Goal: Transaction & Acquisition: Purchase product/service

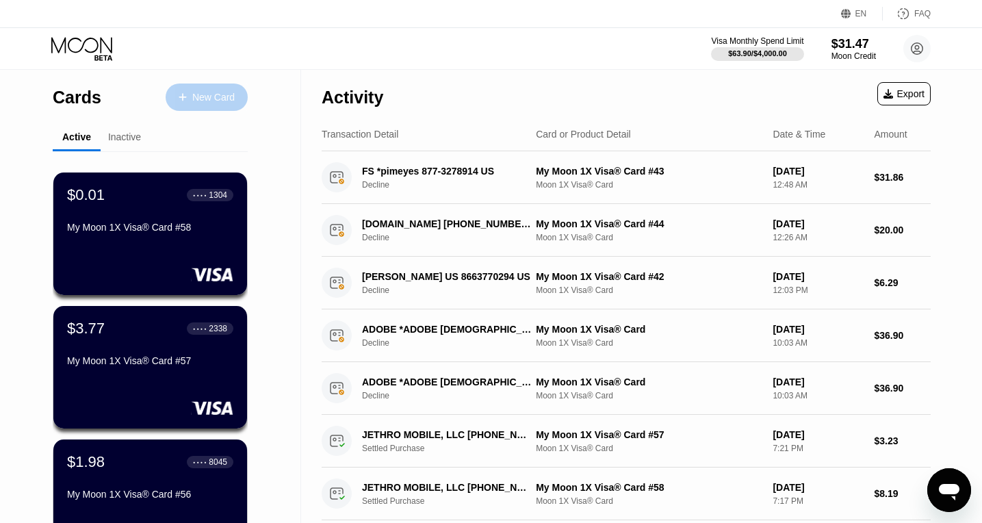
click at [195, 97] on div "New Card" at bounding box center [213, 98] width 42 height 12
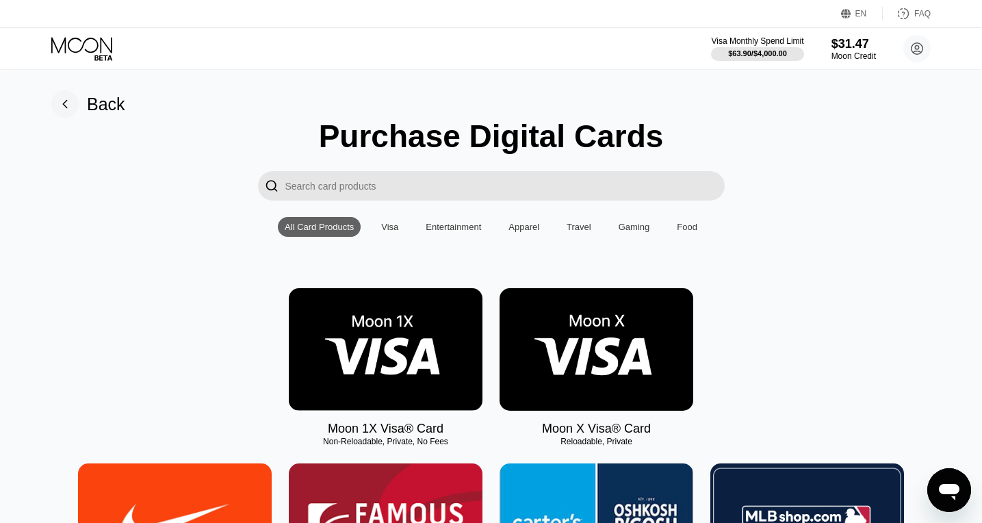
click at [380, 356] on img at bounding box center [386, 349] width 194 height 122
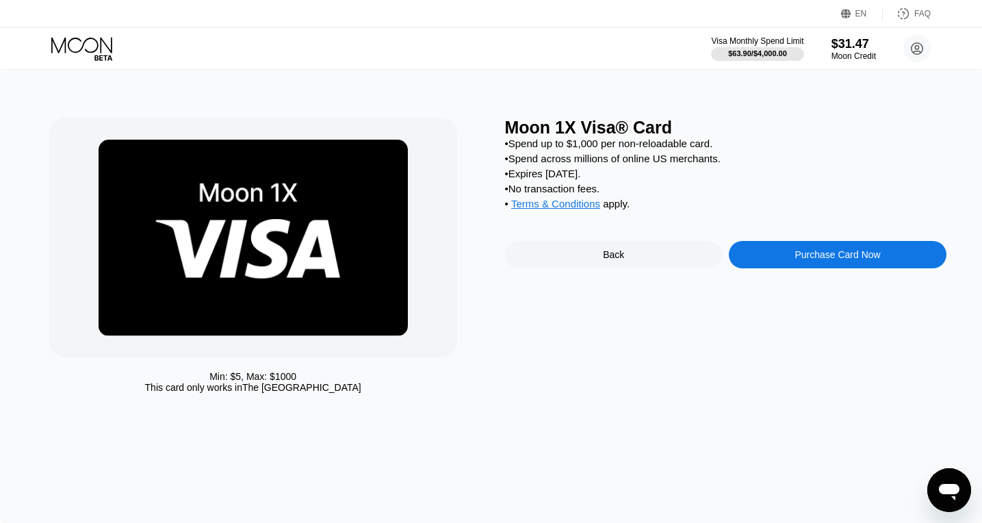
click at [824, 253] on div "Purchase Card Now" at bounding box center [837, 254] width 218 height 27
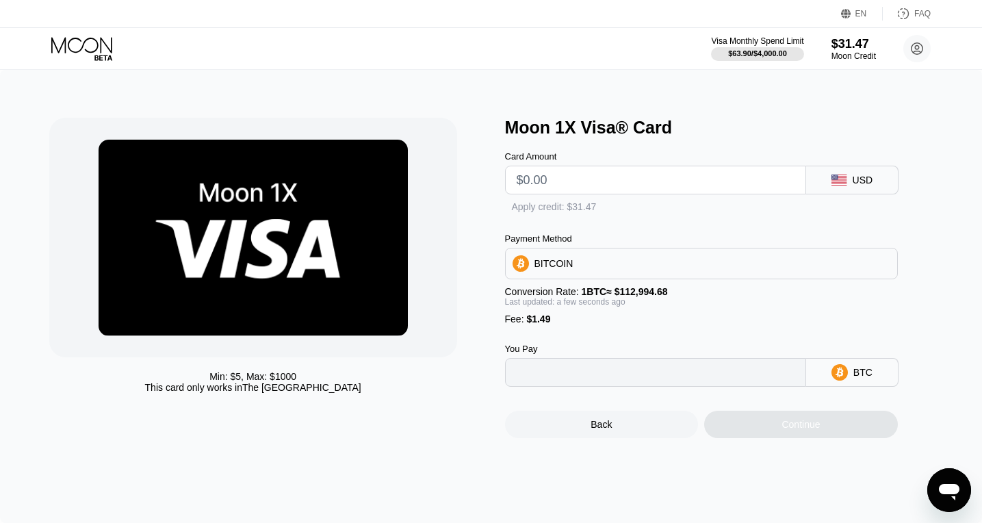
type input "0"
click at [541, 182] on input "text" at bounding box center [655, 179] width 278 height 27
type input "$1"
type input "0.00002204"
type input "$10"
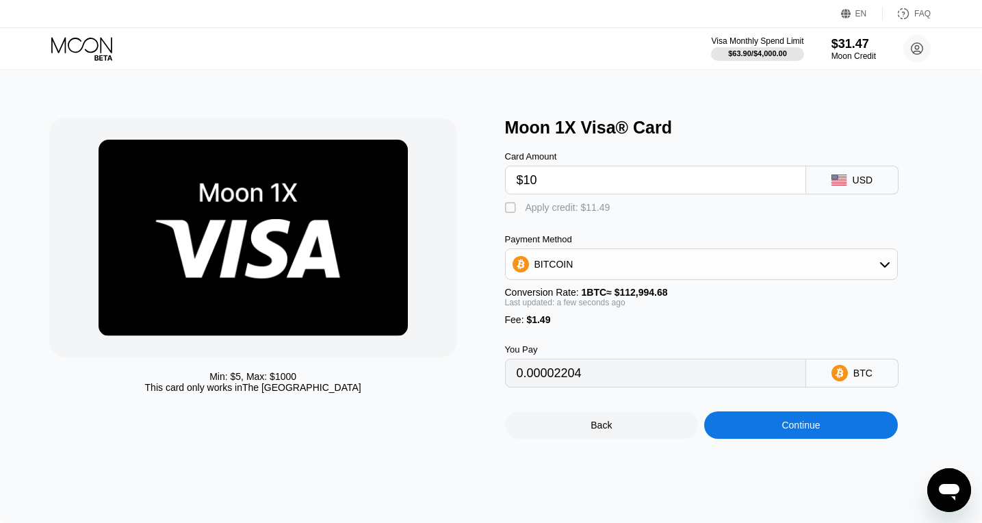
type input "0.00010169"
type input "$10"
click at [520, 215] on div " Apply credit: $11.49" at bounding box center [561, 208] width 112 height 14
type input "0"
click at [819, 430] on div "Continue" at bounding box center [800, 424] width 38 height 11
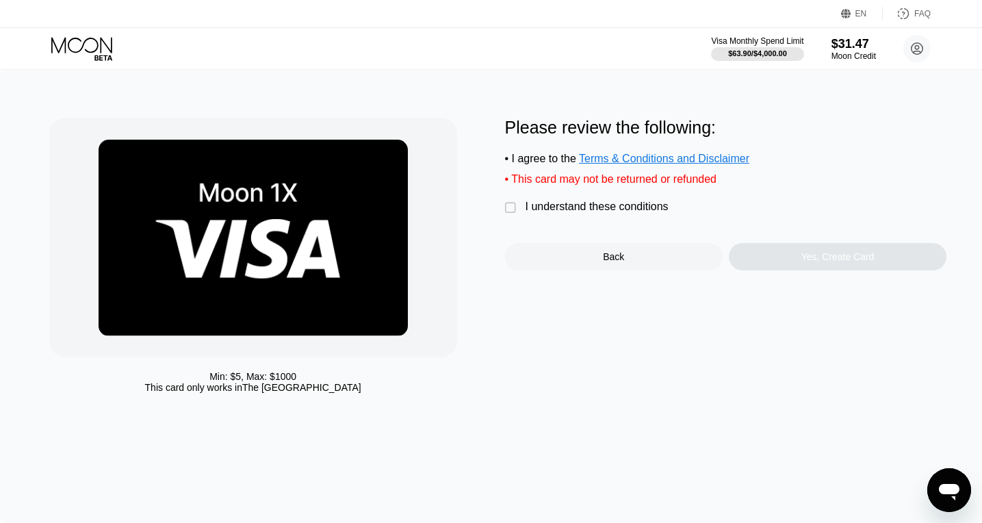
click at [559, 225] on div "Please review the following: • I agree to the Terms & Conditions and Disclaimer…" at bounding box center [726, 194] width 442 height 153
click at [554, 212] on div "I understand these conditions" at bounding box center [596, 206] width 143 height 12
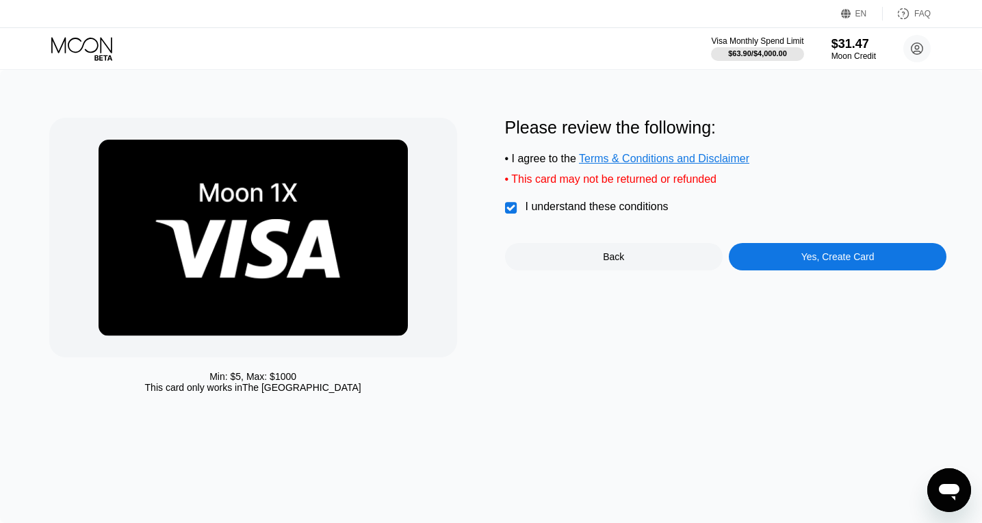
click at [787, 253] on div "Yes, Create Card" at bounding box center [837, 256] width 218 height 27
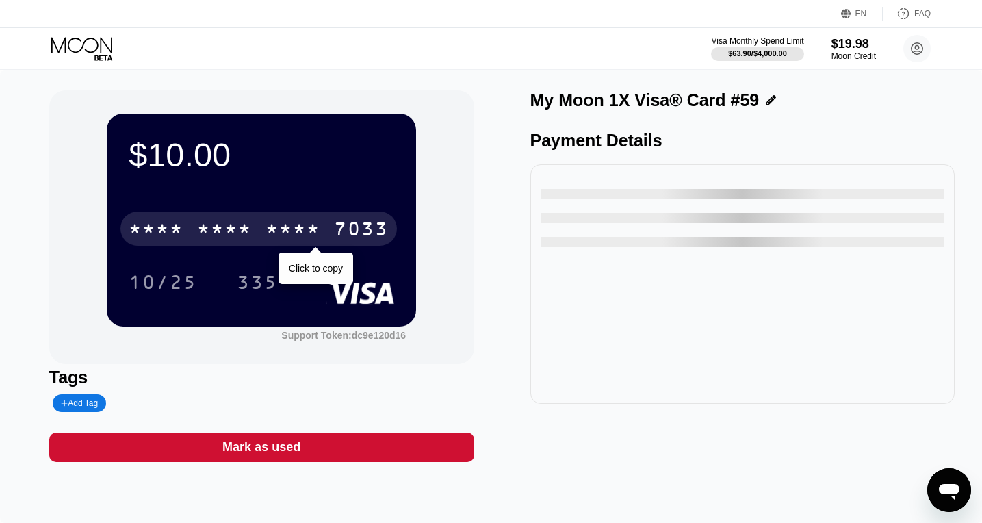
click at [218, 229] on div "* * * *" at bounding box center [224, 231] width 55 height 22
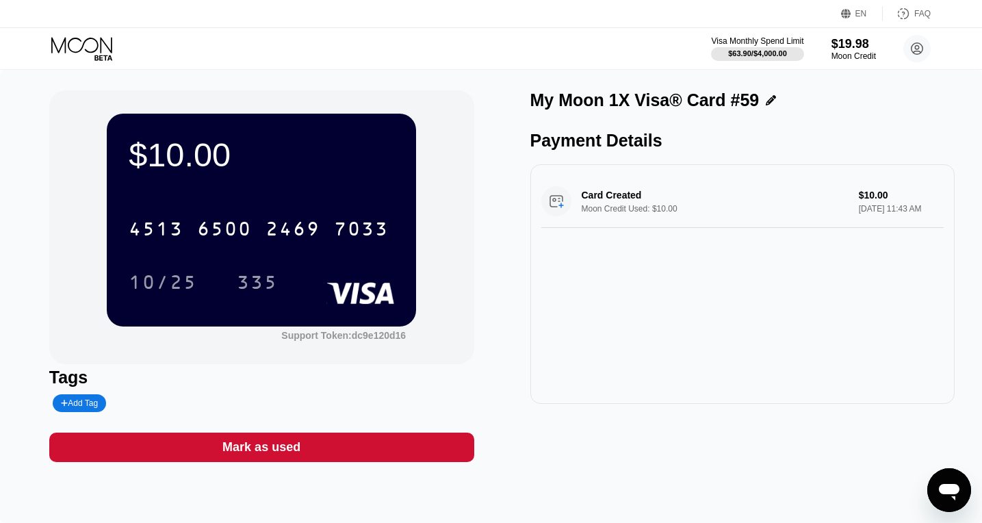
click at [282, 287] on div "335" at bounding box center [257, 282] width 62 height 34
click at [73, 48] on icon at bounding box center [83, 49] width 64 height 24
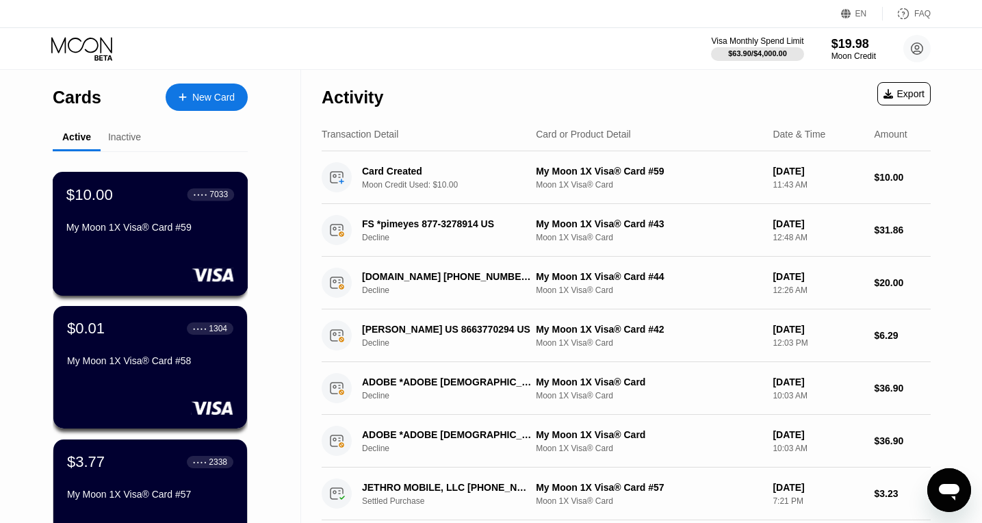
click at [183, 224] on div "My Moon 1X Visa® Card #59" at bounding box center [150, 227] width 168 height 11
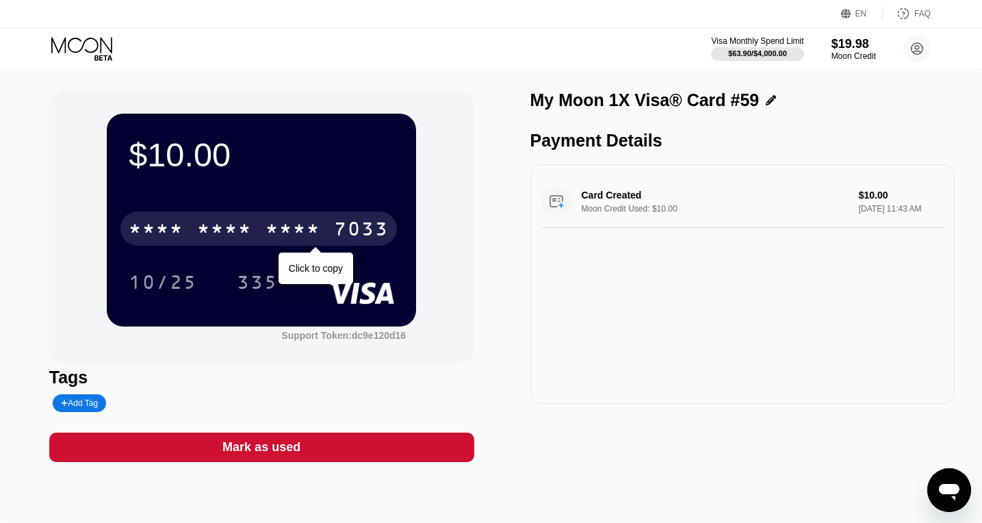
click at [368, 226] on div "7033" at bounding box center [361, 231] width 55 height 22
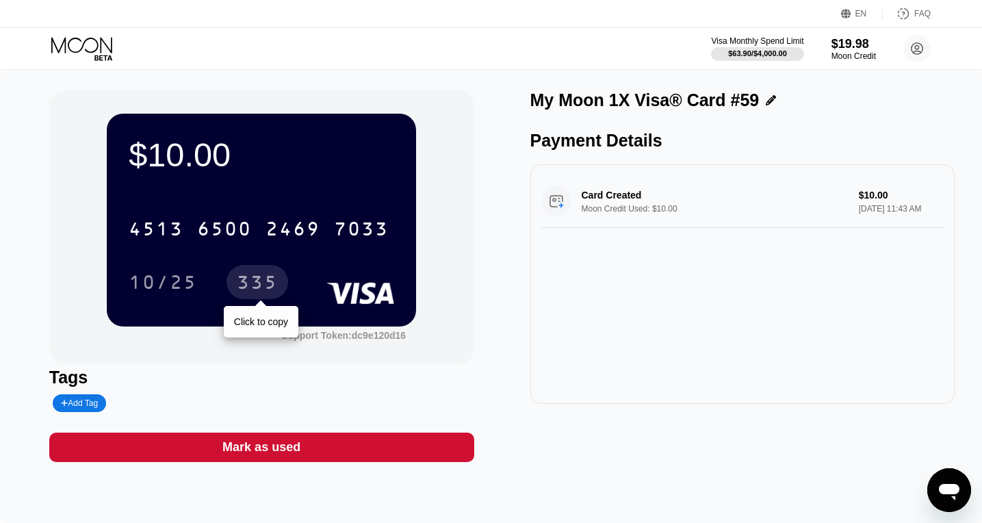
click at [241, 276] on div "335" at bounding box center [257, 284] width 41 height 22
